Goal: Manage account settings

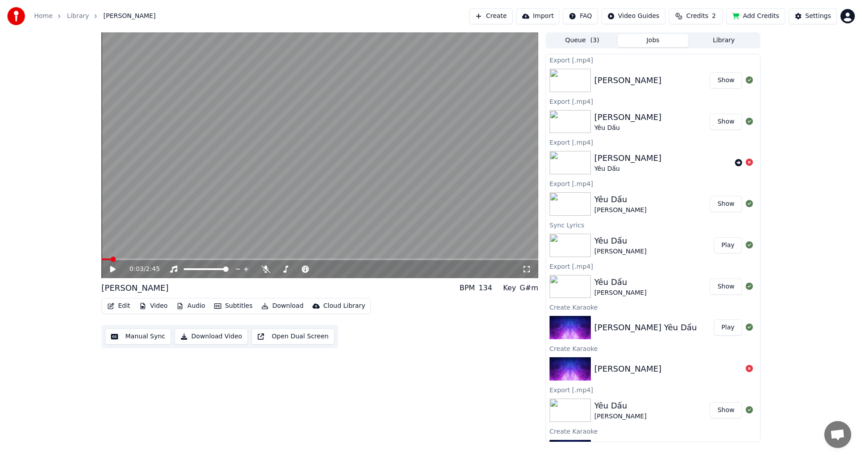
click at [113, 269] on icon at bounding box center [112, 269] width 5 height 6
click at [113, 269] on icon at bounding box center [119, 268] width 21 height 7
click at [812, 18] on div "Settings" at bounding box center [818, 16] width 26 height 9
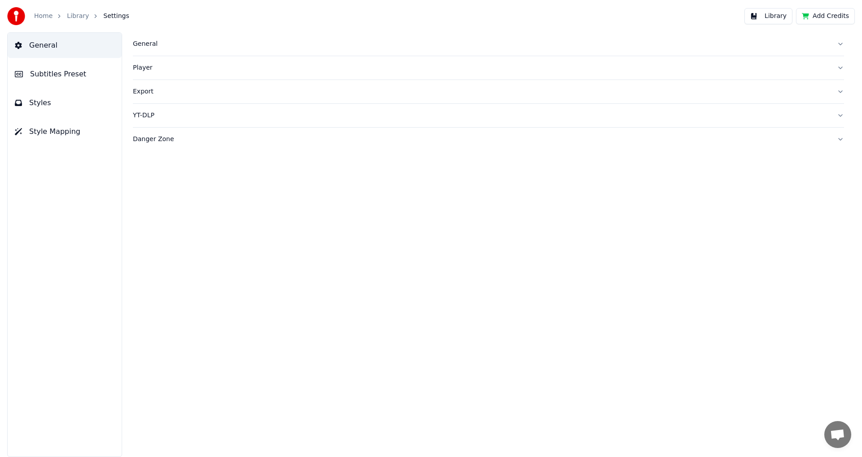
click at [54, 76] on span "Subtitles Preset" at bounding box center [58, 74] width 56 height 11
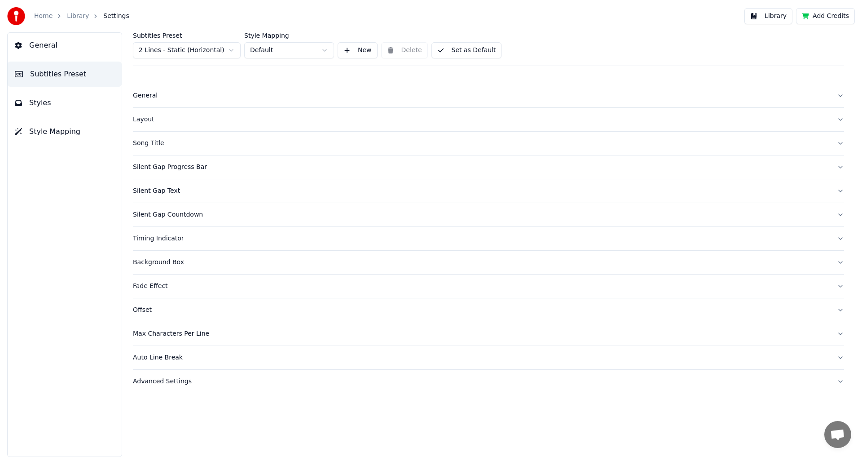
click at [50, 101] on button "Styles" at bounding box center [65, 102] width 114 height 25
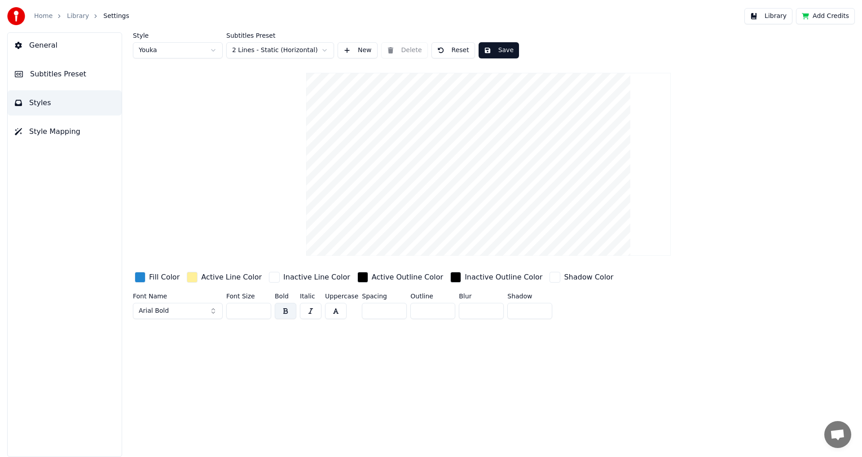
click at [59, 136] on span "Style Mapping" at bounding box center [54, 131] width 51 height 11
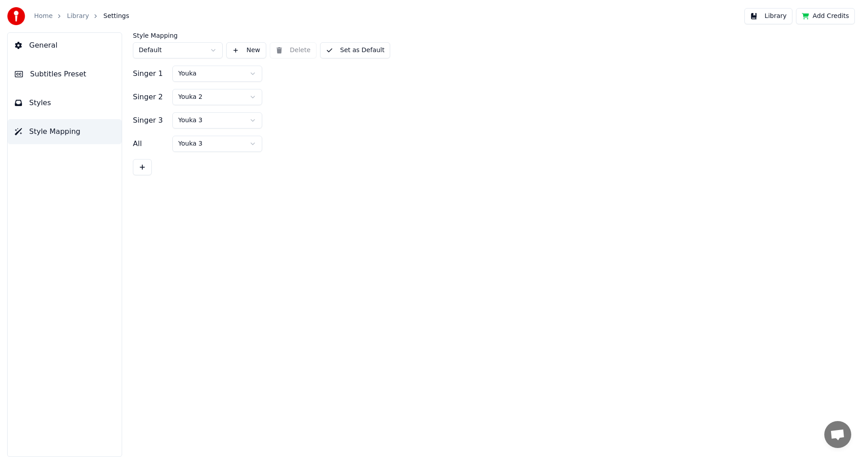
click at [56, 114] on button "Styles" at bounding box center [65, 102] width 114 height 25
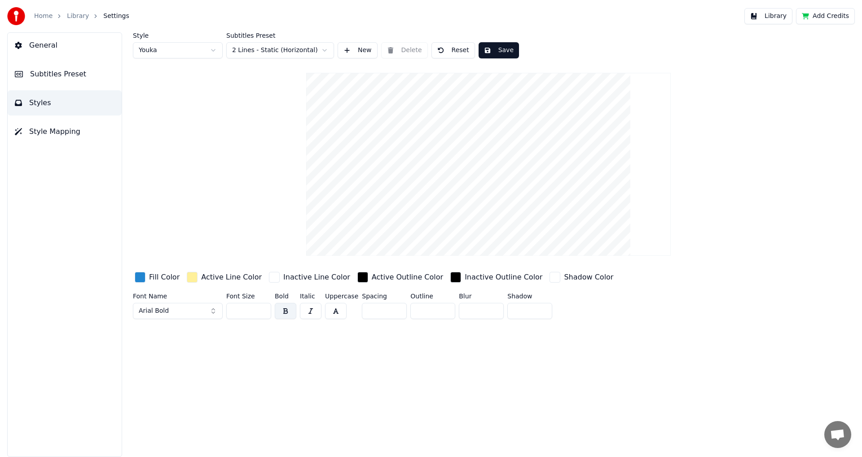
click at [53, 72] on span "Subtitles Preset" at bounding box center [58, 74] width 56 height 11
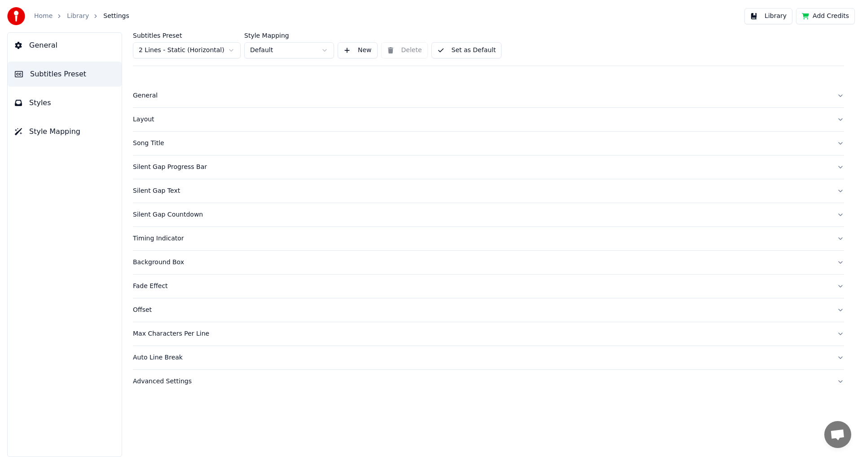
click at [42, 42] on span "General" at bounding box center [43, 45] width 28 height 11
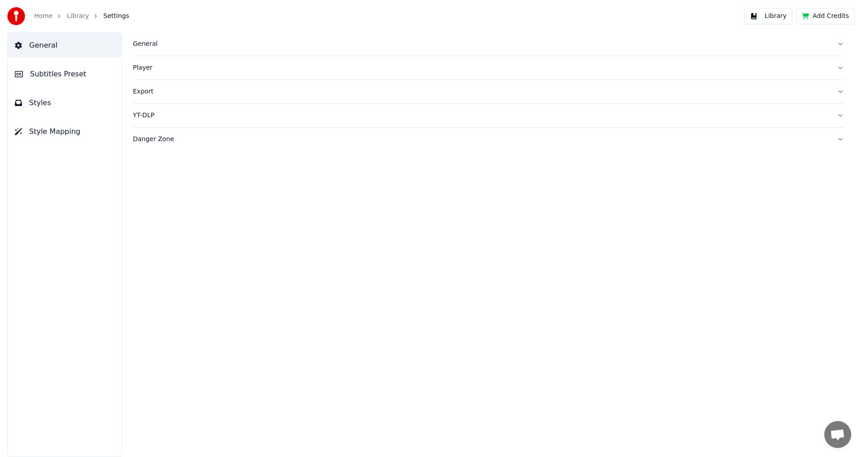
click at [48, 18] on link "Home" at bounding box center [43, 16] width 18 height 9
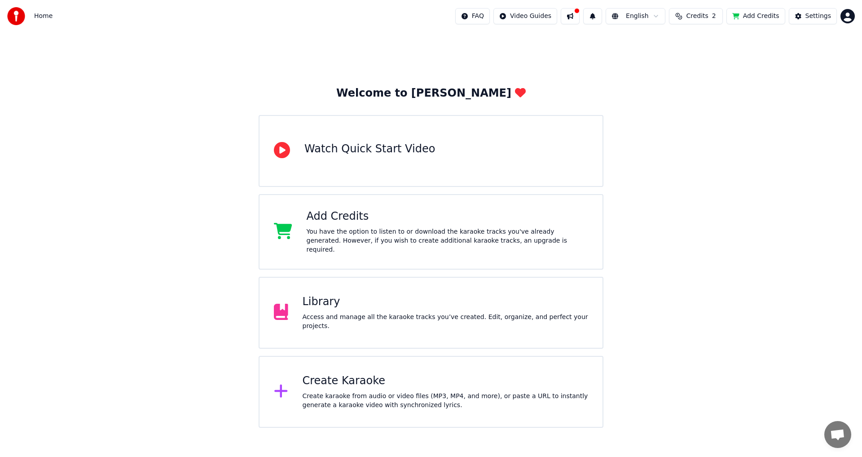
click at [852, 17] on html "Home FAQ Video Guides English Credits 2 Add Credits Settings Welcome to Youka W…" at bounding box center [431, 213] width 862 height 427
click at [746, 198] on html "Home FAQ Video Guides English Credits 2 Add Credits Settings Welcome to Youka W…" at bounding box center [431, 213] width 862 height 427
